Goal: Information Seeking & Learning: Learn about a topic

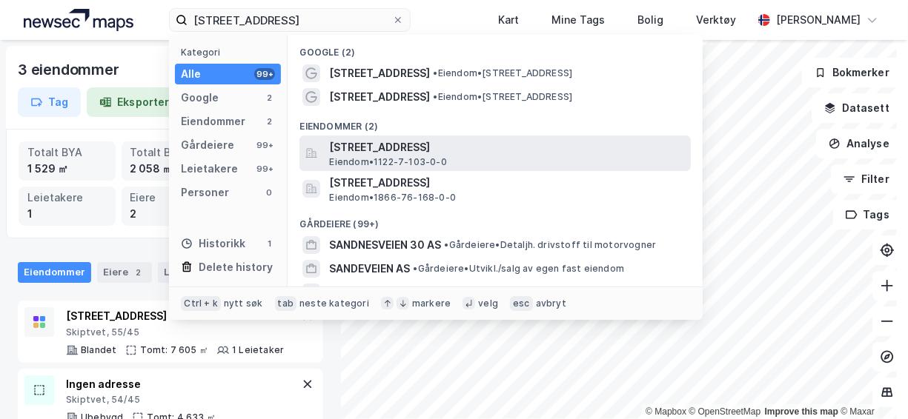
type input "[STREET_ADDRESS]"
click at [400, 161] on span "Eiendom • 1122-7-103-0-0" at bounding box center [387, 162] width 117 height 12
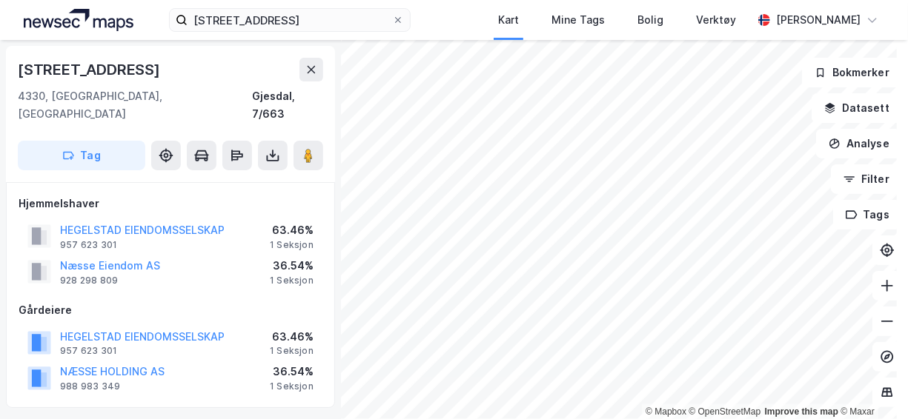
scroll to position [3, 0]
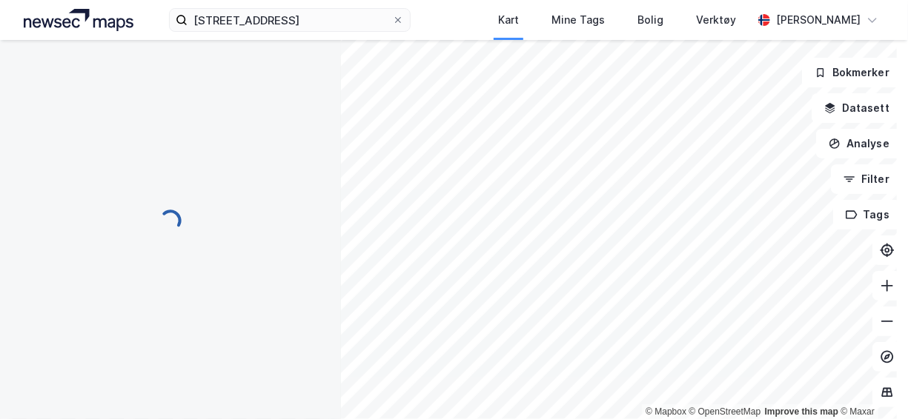
scroll to position [3, 0]
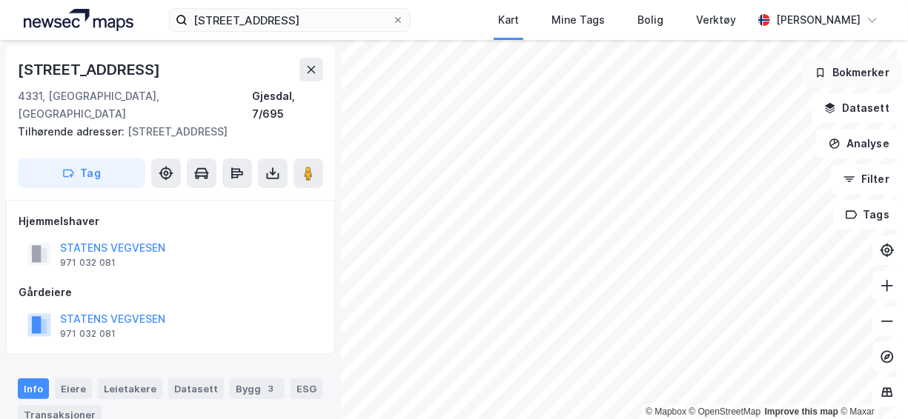
scroll to position [3, 0]
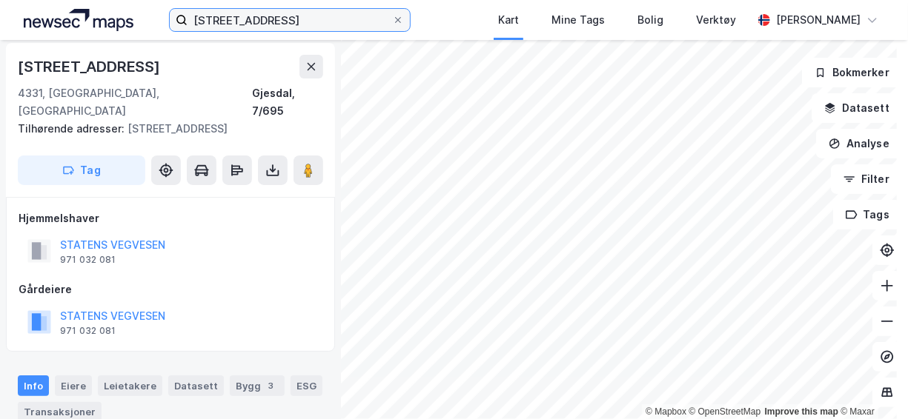
click at [293, 21] on input "[STREET_ADDRESS]" at bounding box center [289, 20] width 205 height 22
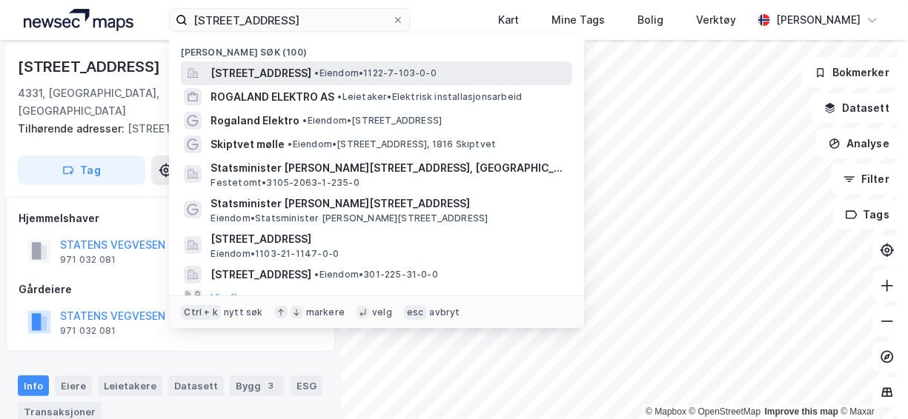
click at [305, 69] on span "[STREET_ADDRESS]" at bounding box center [260, 73] width 101 height 18
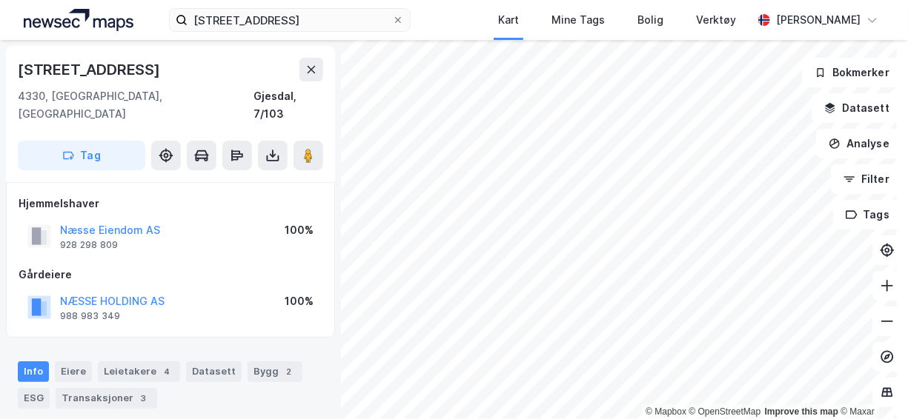
scroll to position [3, 0]
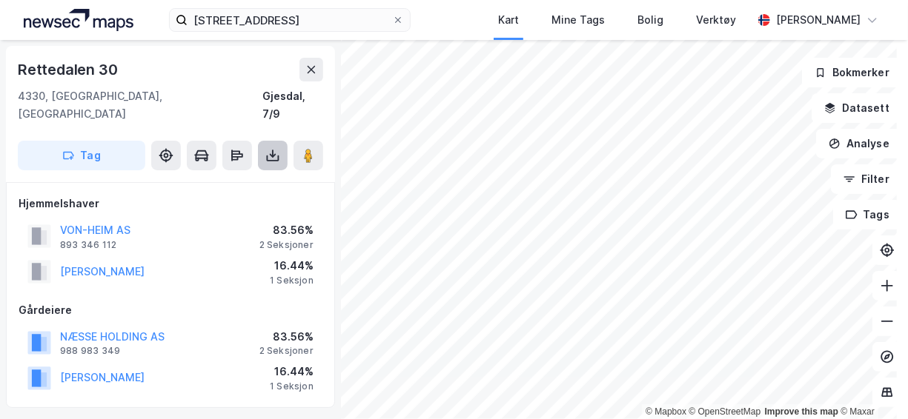
click at [276, 148] on icon at bounding box center [272, 155] width 15 height 15
click at [256, 219] on div "VON-HEIM AS 893 346 112 83.56% 2 Seksjoner" at bounding box center [171, 237] width 304 height 36
click at [294, 233] on div "VON-HEIM AS 893 346 112 83.56% 2 Seksjoner" at bounding box center [171, 237] width 304 height 36
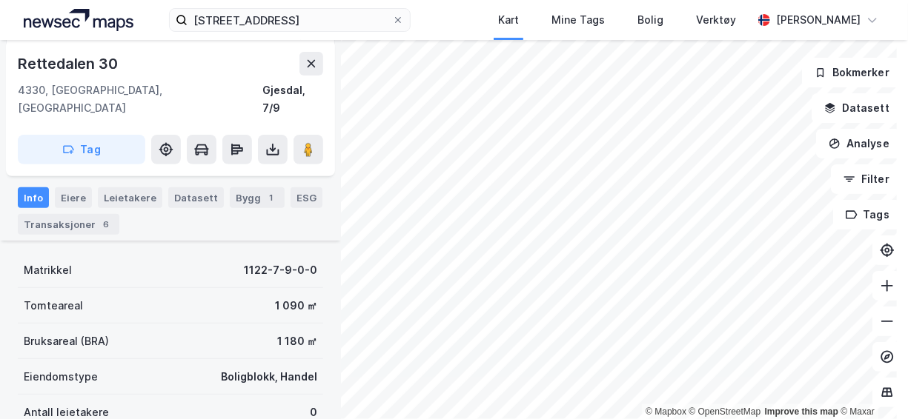
scroll to position [234, 0]
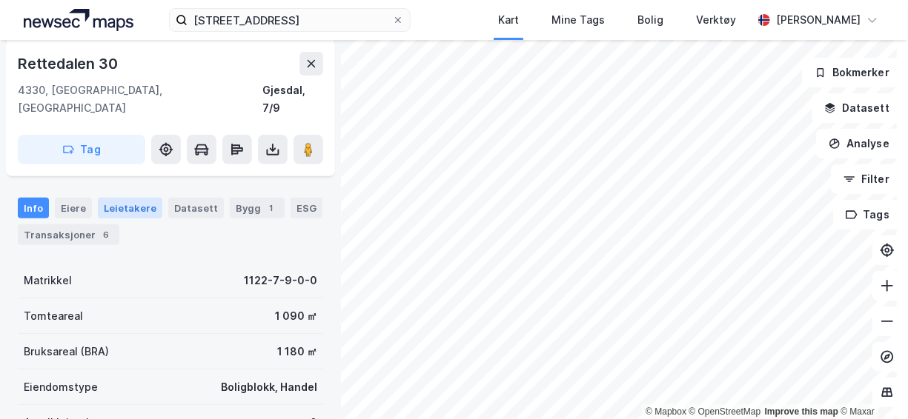
click at [115, 198] on div "Leietakere" at bounding box center [130, 208] width 64 height 21
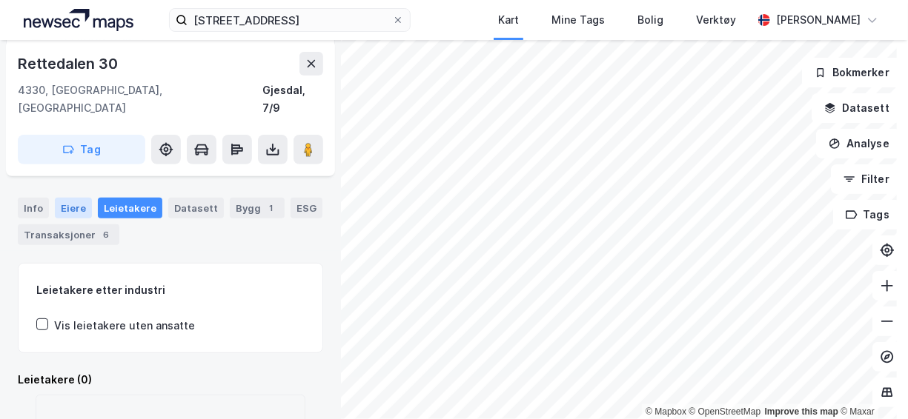
click at [82, 198] on div "Eiere" at bounding box center [73, 208] width 37 height 21
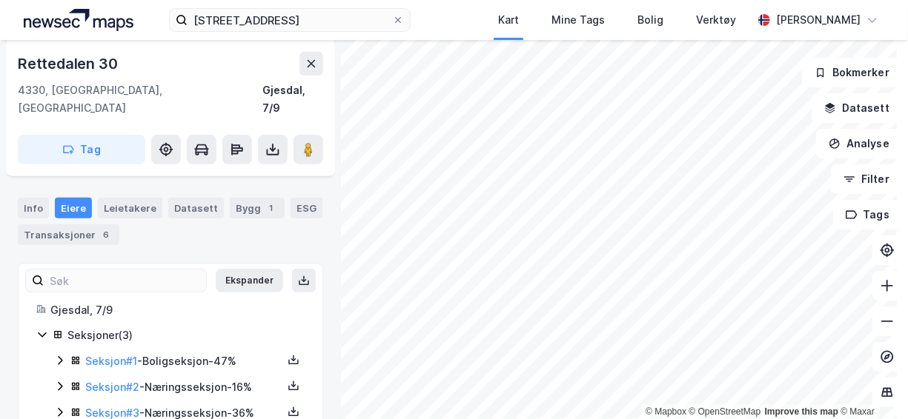
scroll to position [256, 0]
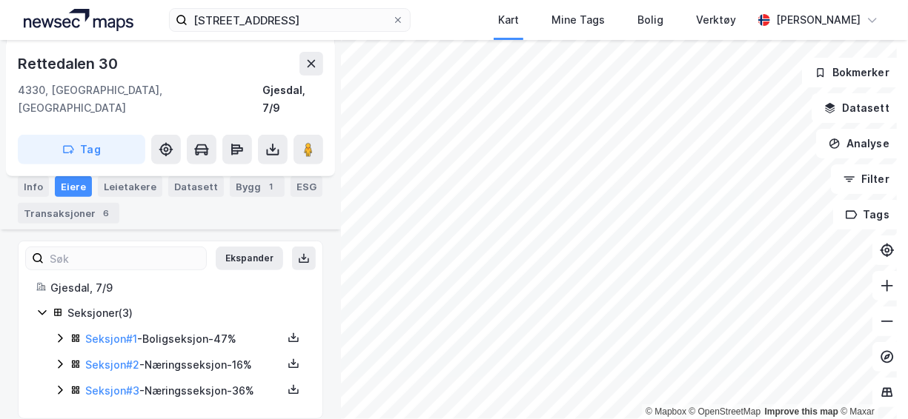
click at [60, 359] on icon at bounding box center [60, 365] width 12 height 12
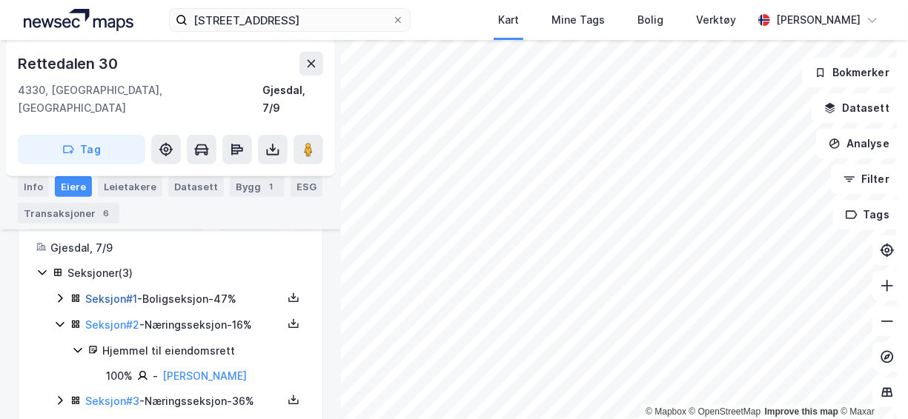
scroll to position [307, 0]
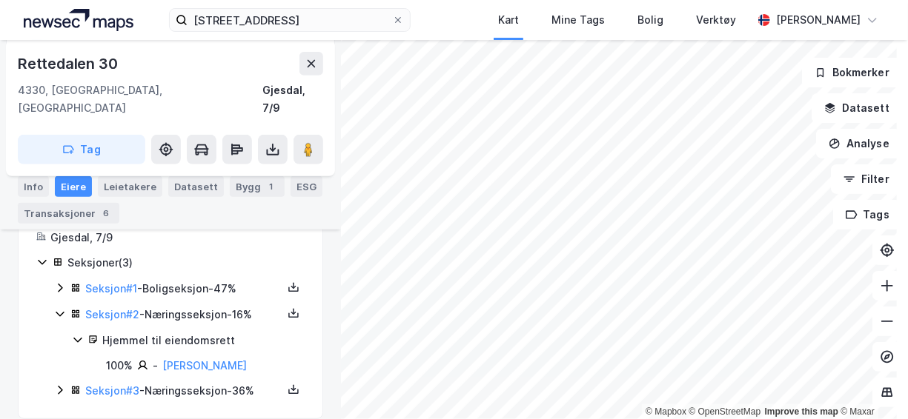
click at [60, 386] on icon at bounding box center [60, 390] width 4 height 9
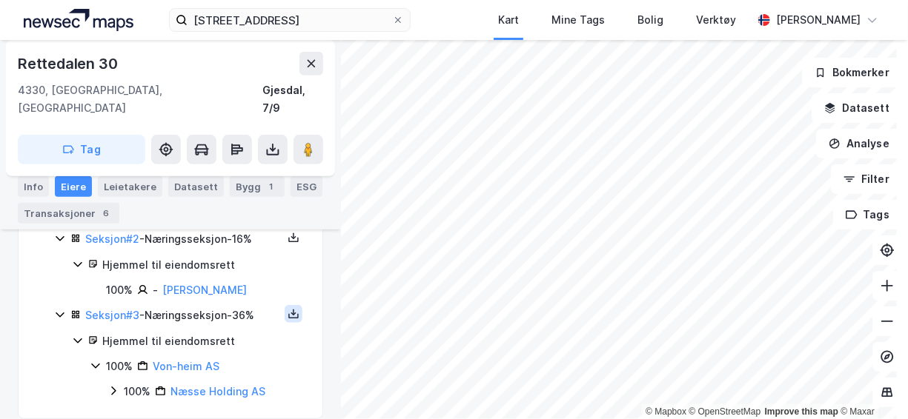
click at [288, 308] on icon at bounding box center [294, 314] width 12 height 12
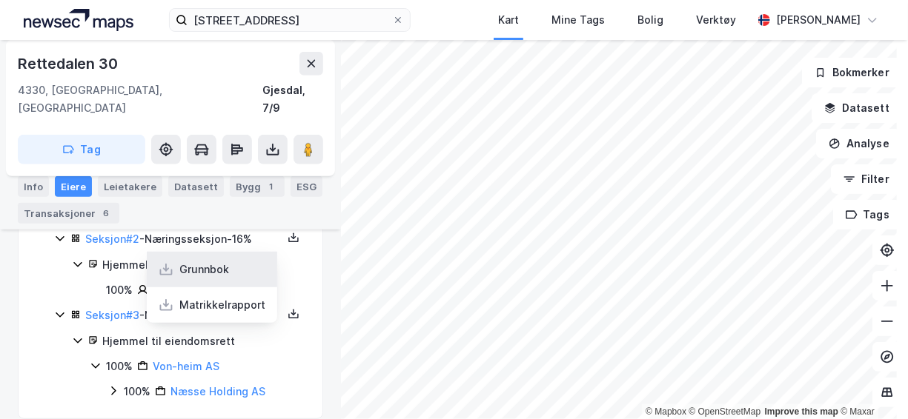
click at [236, 262] on div "Grunnbok" at bounding box center [212, 270] width 130 height 36
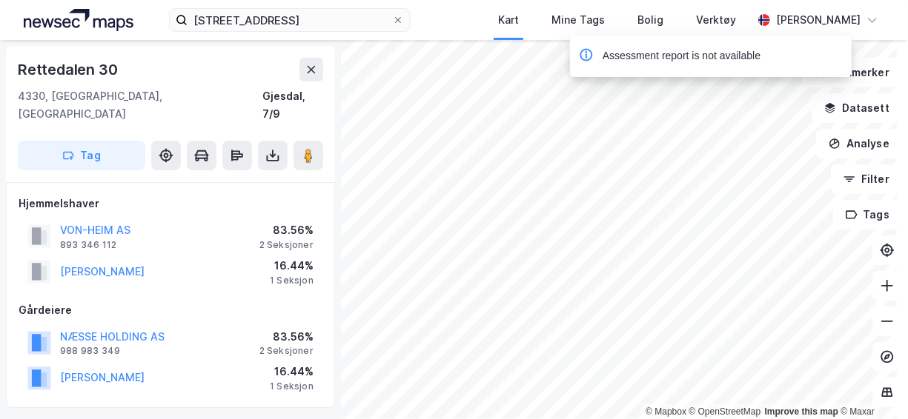
scroll to position [2, 0]
